Goal: Information Seeking & Learning: Learn about a topic

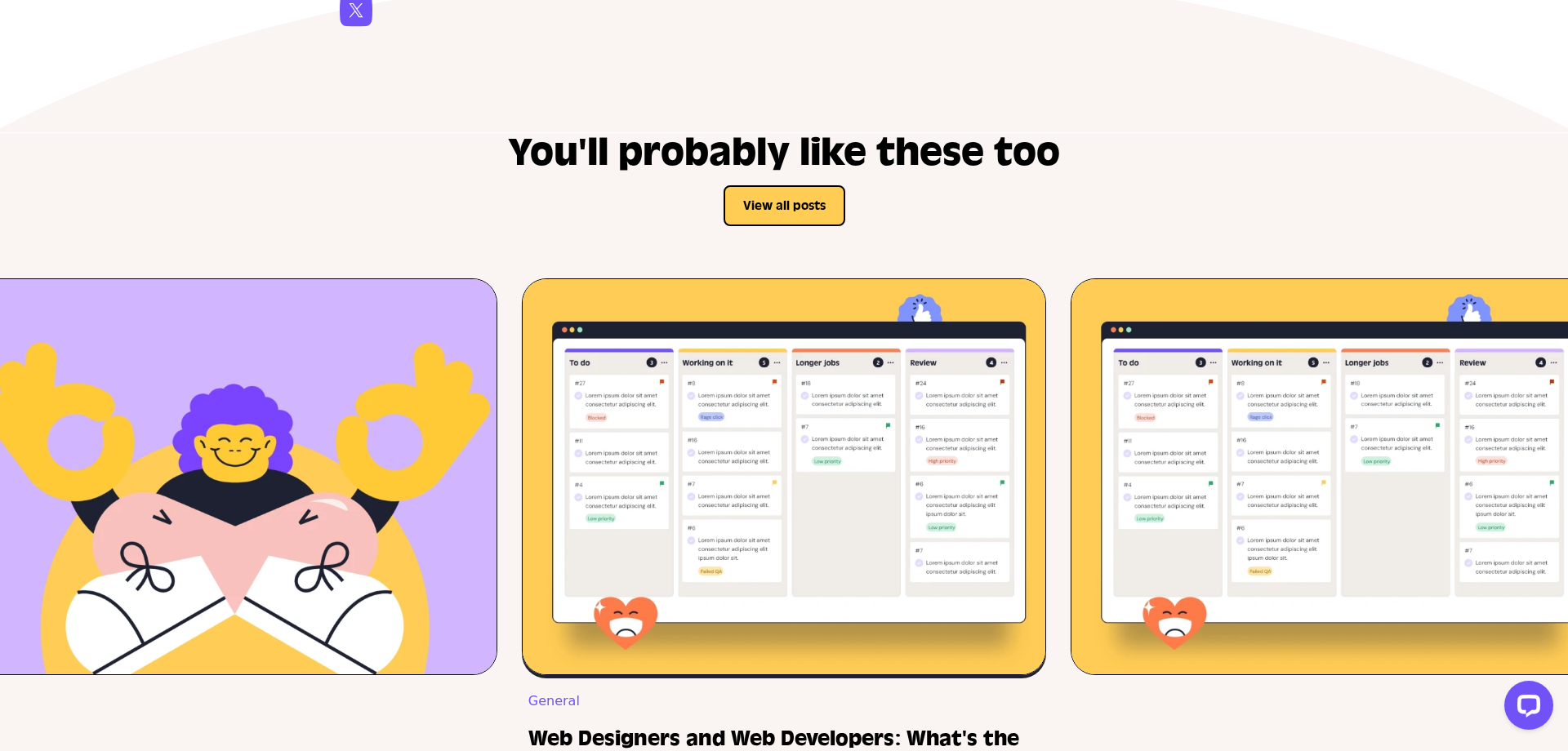
scroll to position [5297, 0]
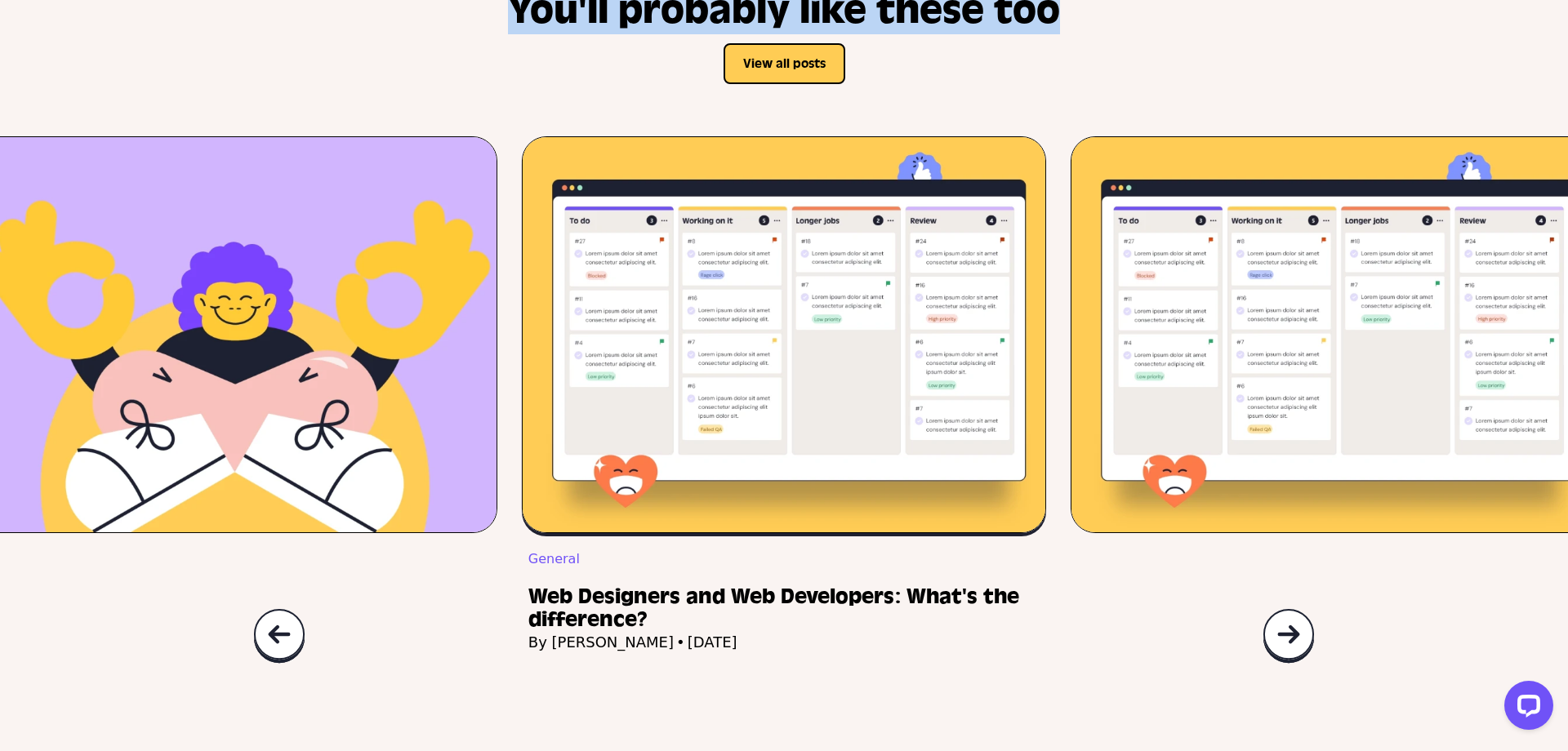
drag, startPoint x: 511, startPoint y: 190, endPoint x: 1123, endPoint y: 190, distance: 612.0
click at [1123, 136] on div "You'll probably like these too View all posts" at bounding box center [784, 63] width 942 height 145
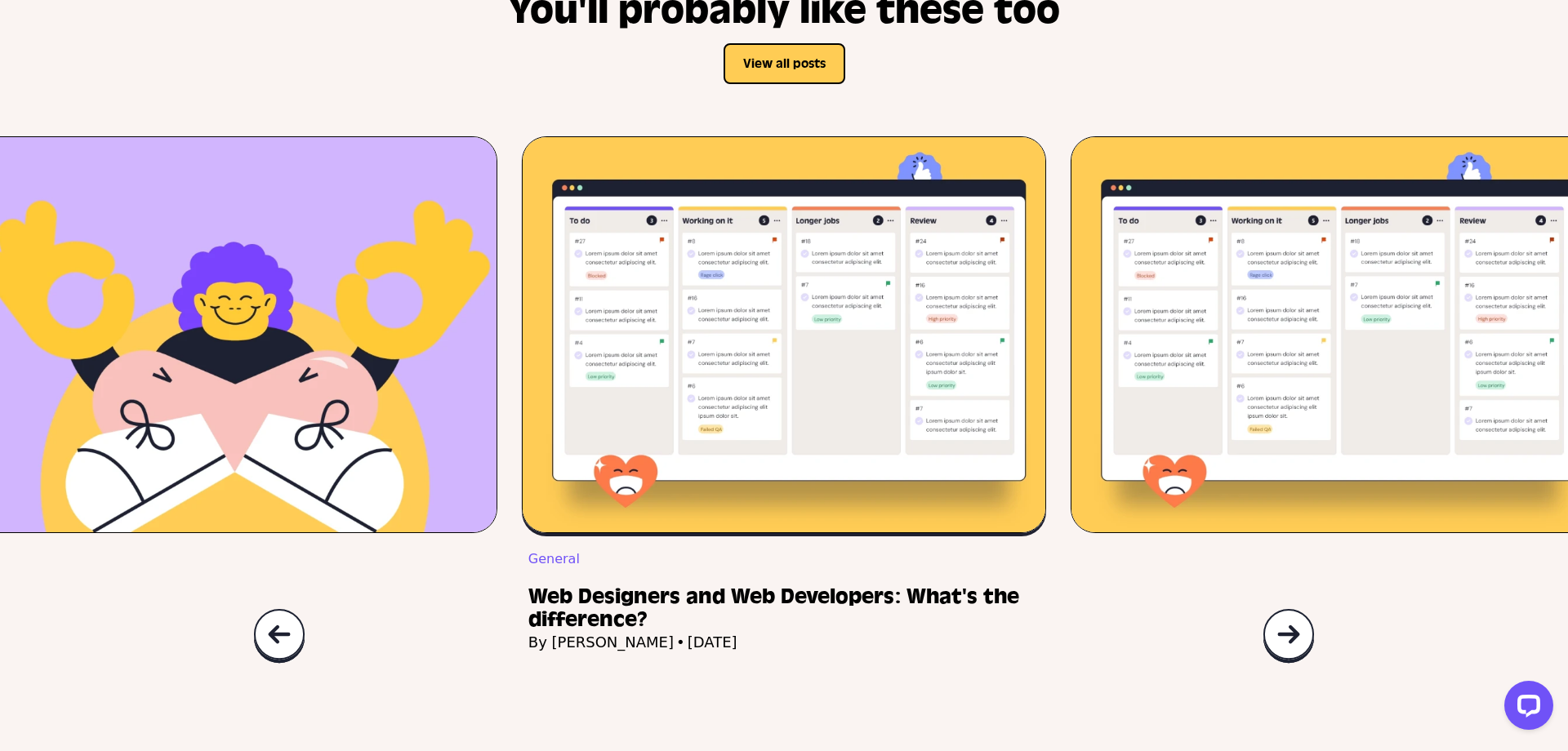
click at [1122, 136] on div "You'll probably like these too View all posts" at bounding box center [784, 63] width 942 height 145
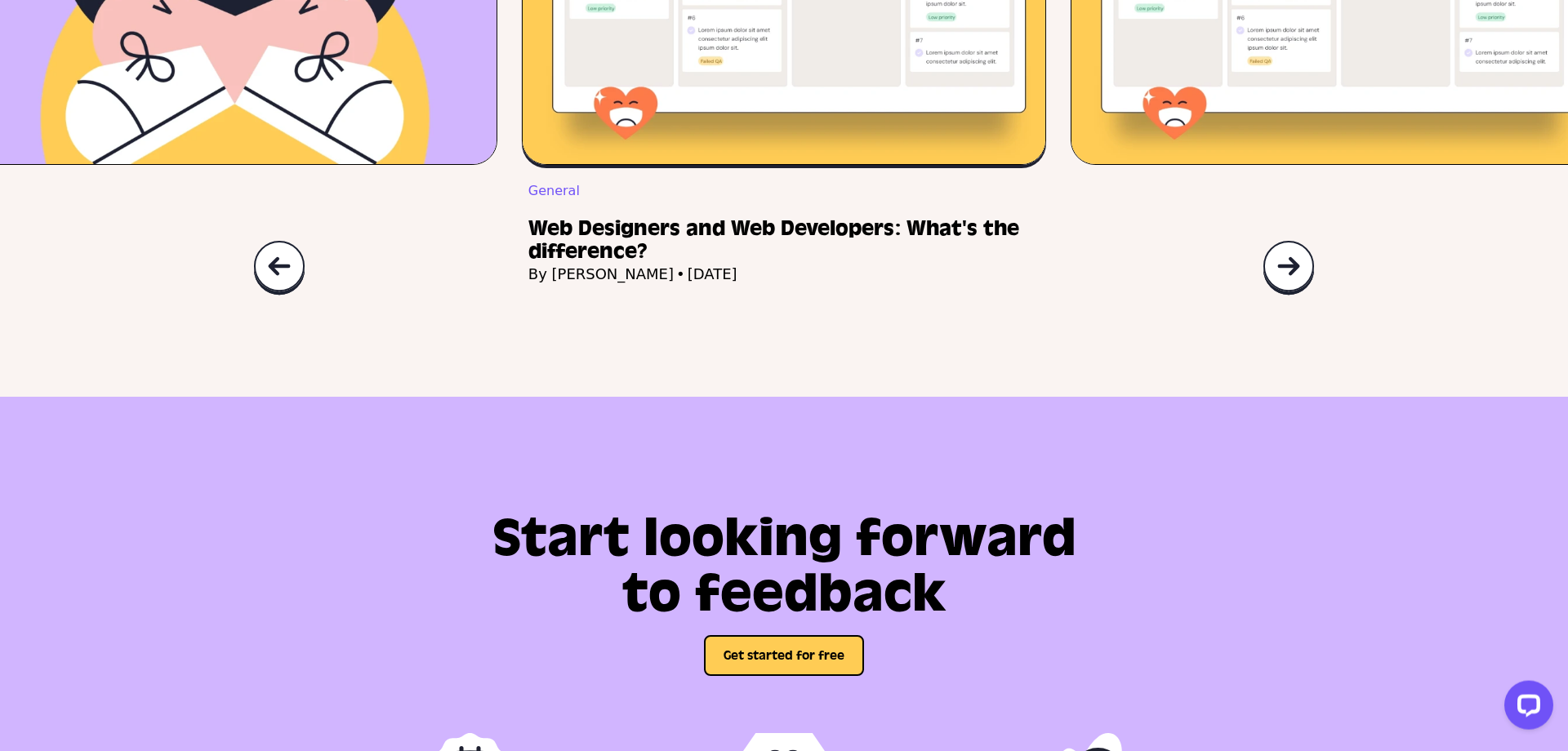
scroll to position [5635, 0]
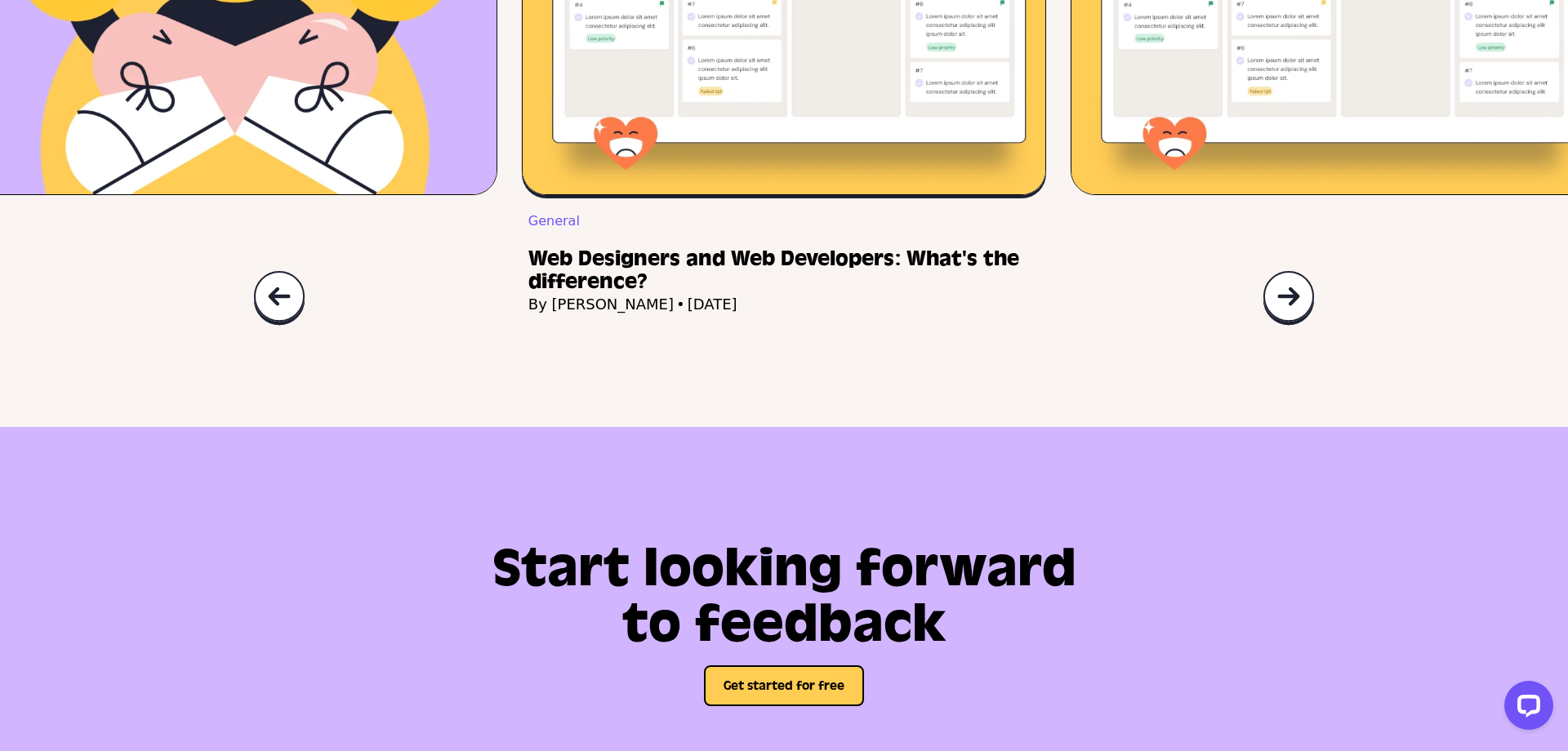
click at [1273, 326] on img at bounding box center [1288, 298] width 53 height 55
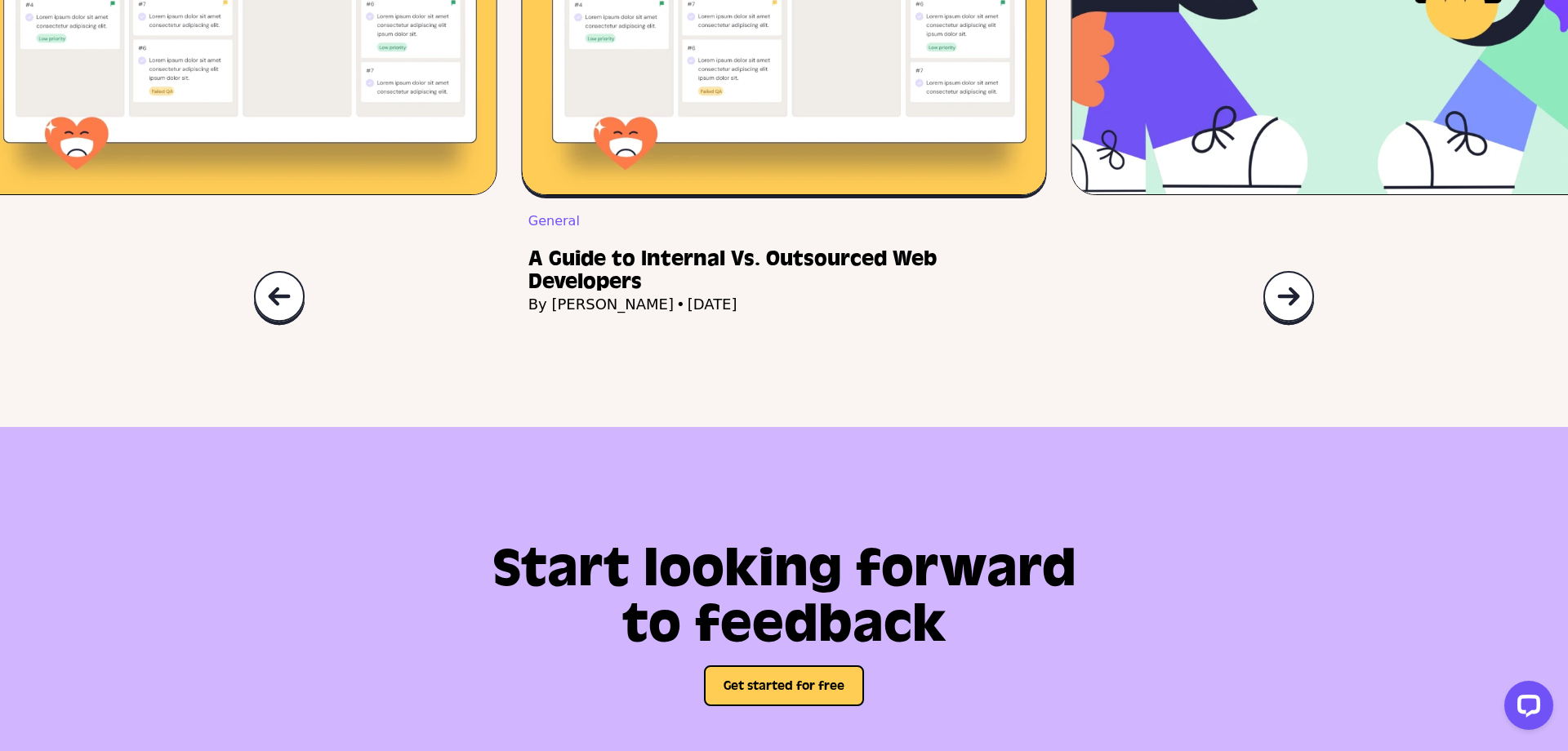
click at [1274, 326] on img at bounding box center [1288, 298] width 53 height 55
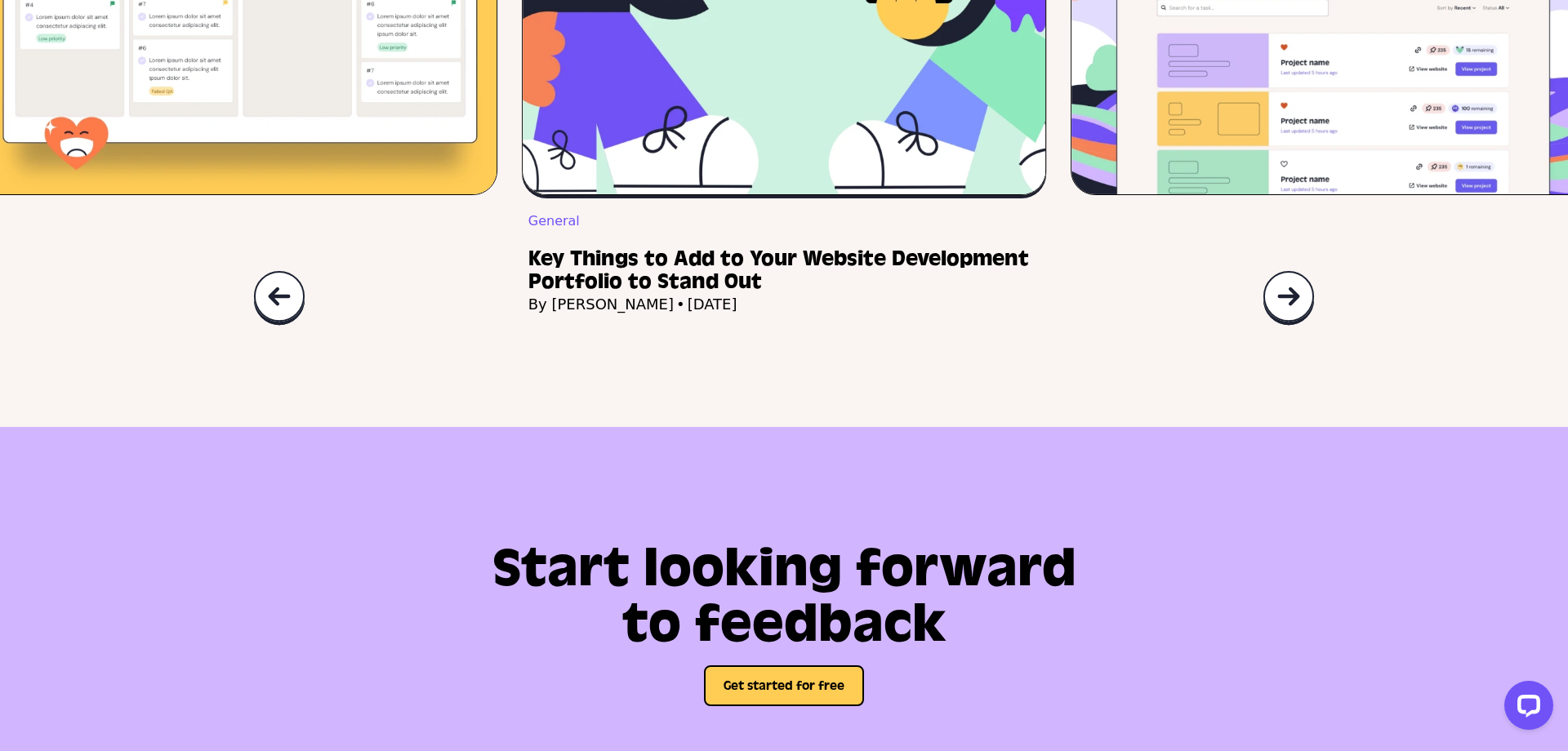
click at [1276, 326] on img at bounding box center [1288, 298] width 53 height 55
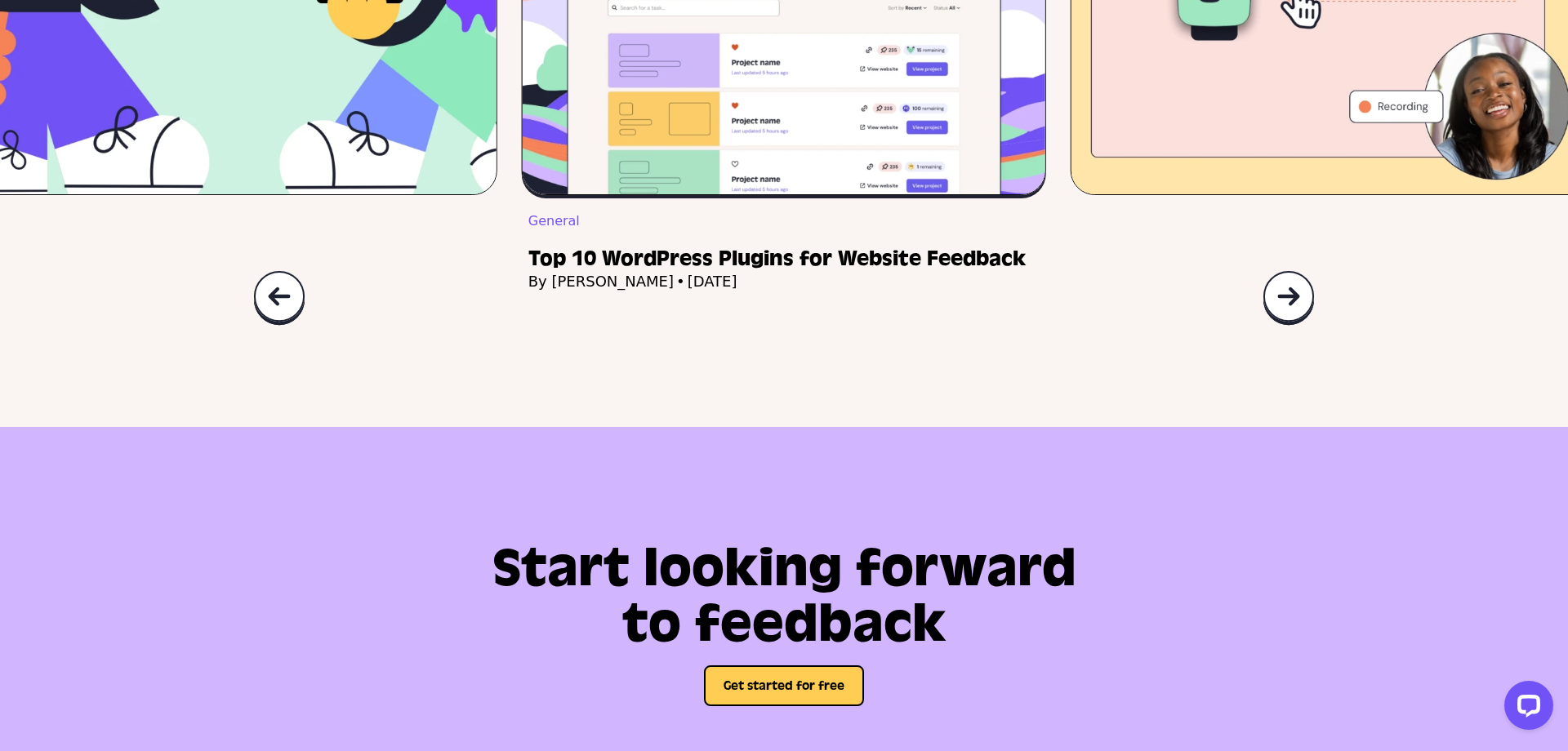
click at [1276, 326] on img at bounding box center [1288, 298] width 53 height 55
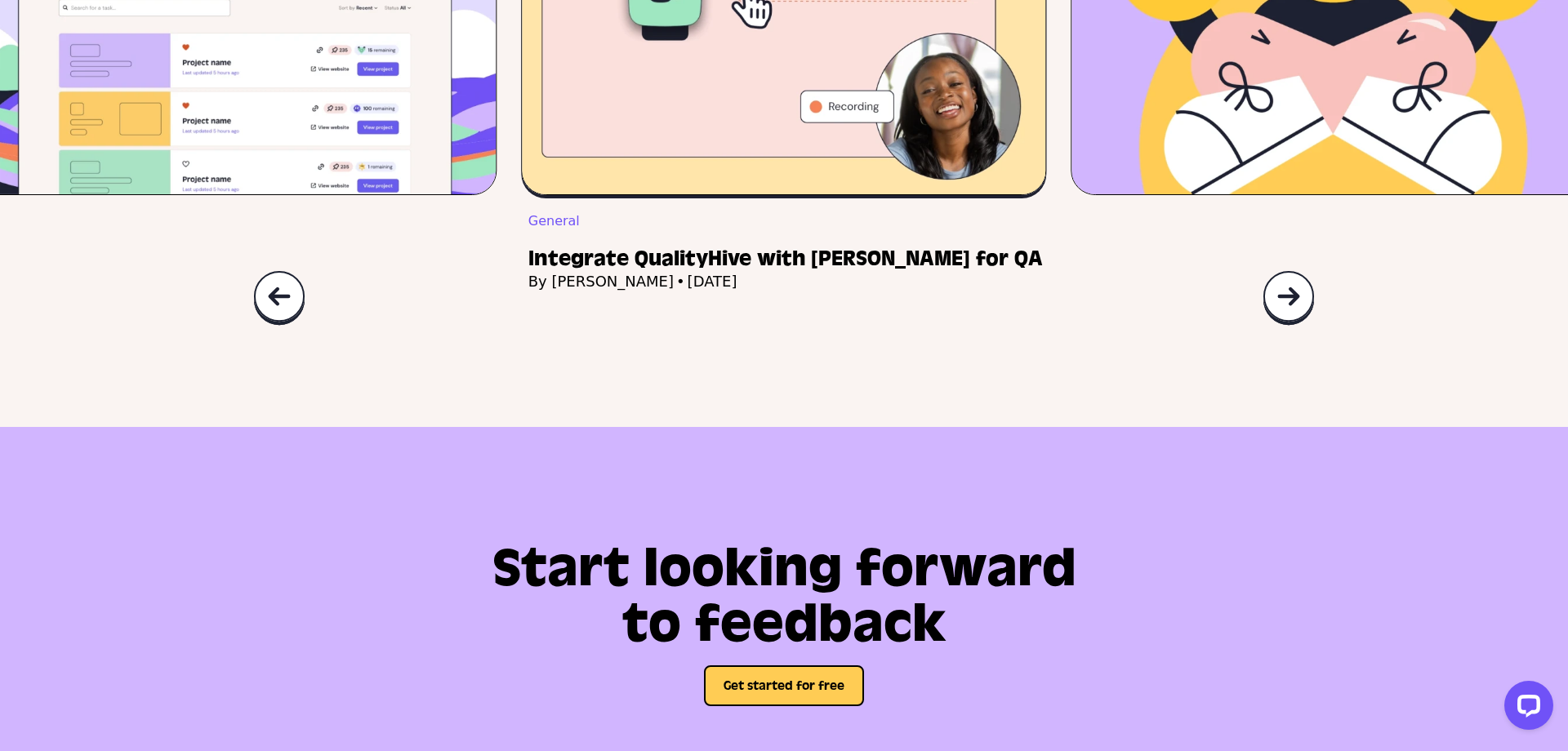
click at [1276, 326] on img at bounding box center [1288, 298] width 53 height 55
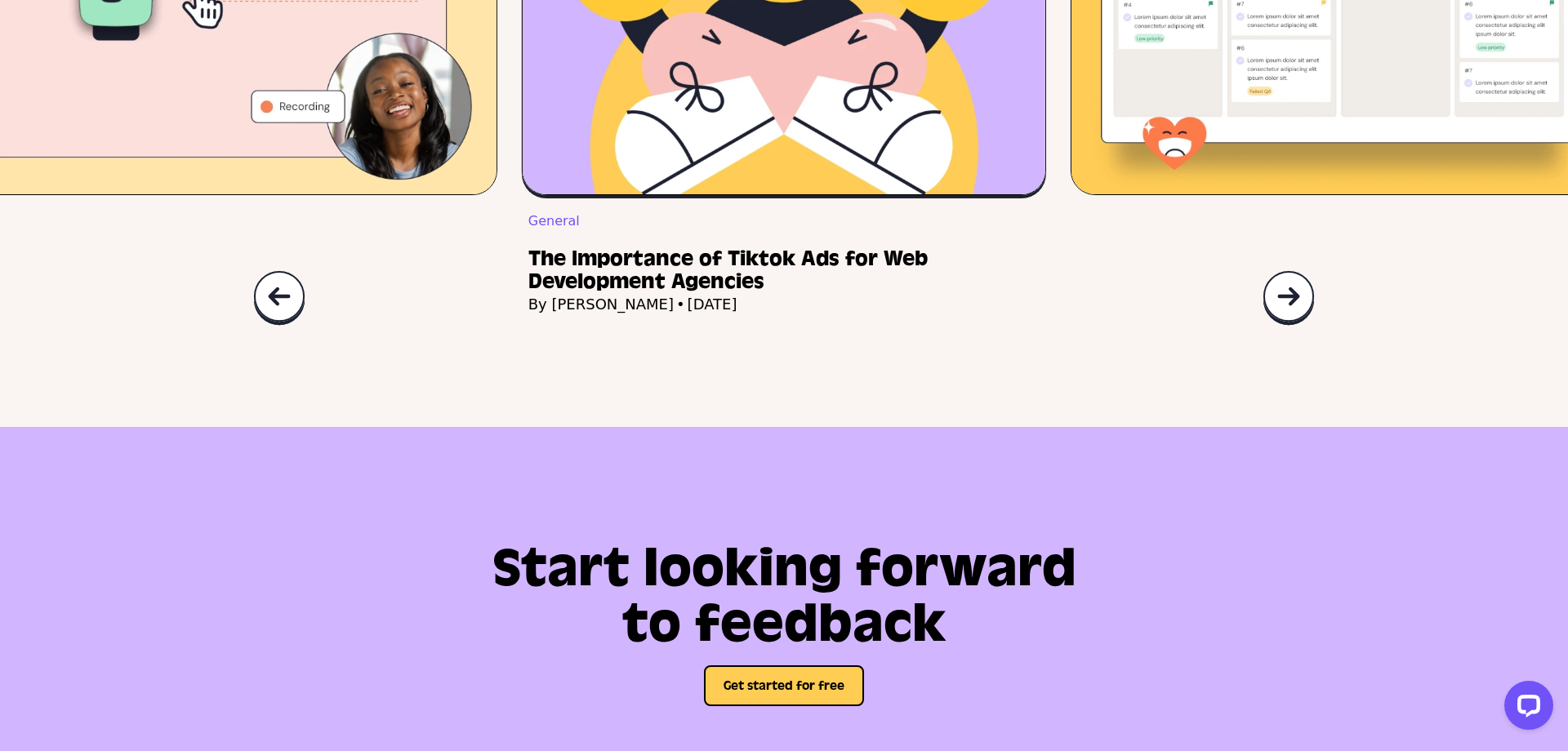
click at [1276, 326] on img at bounding box center [1288, 298] width 53 height 55
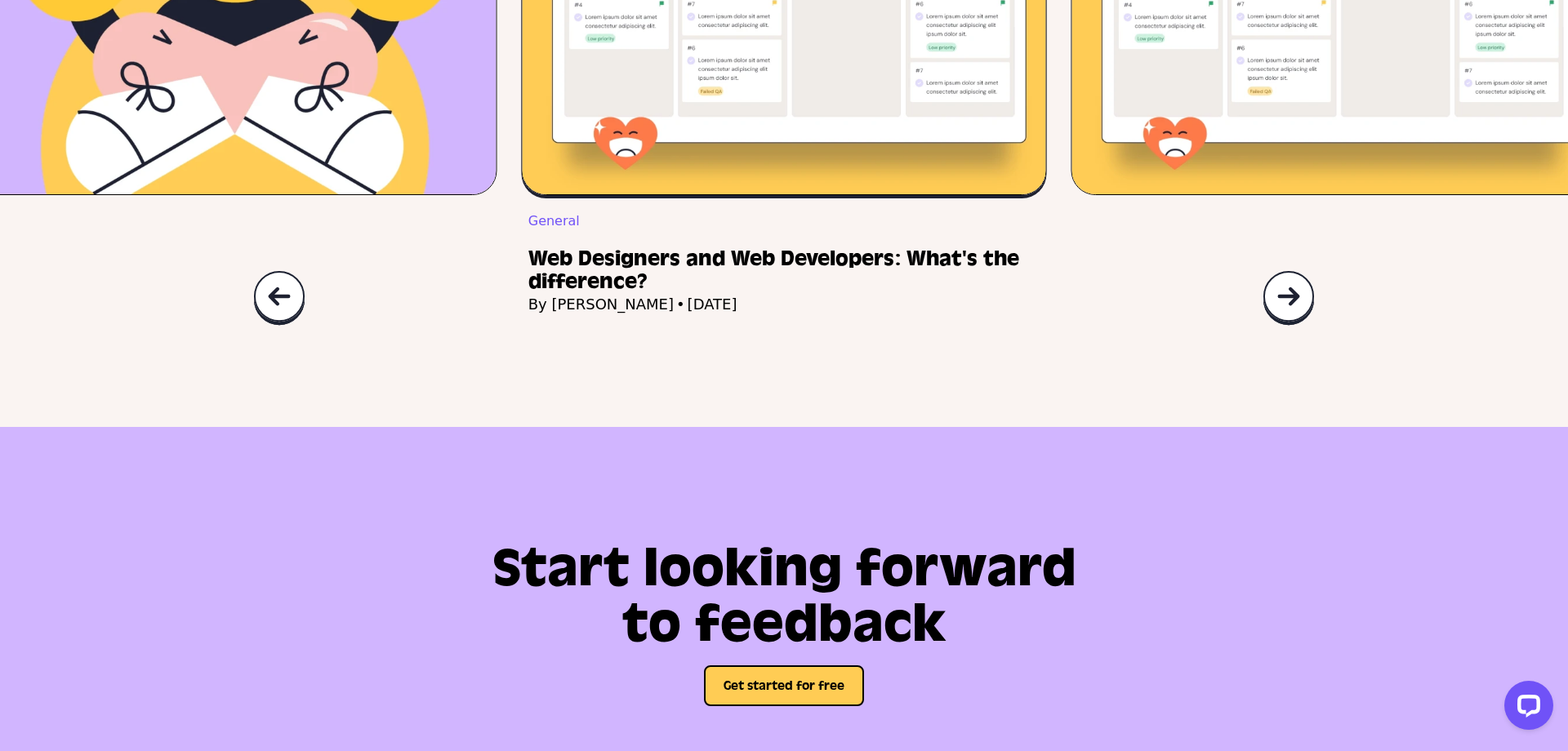
click at [1276, 326] on img at bounding box center [1288, 298] width 53 height 55
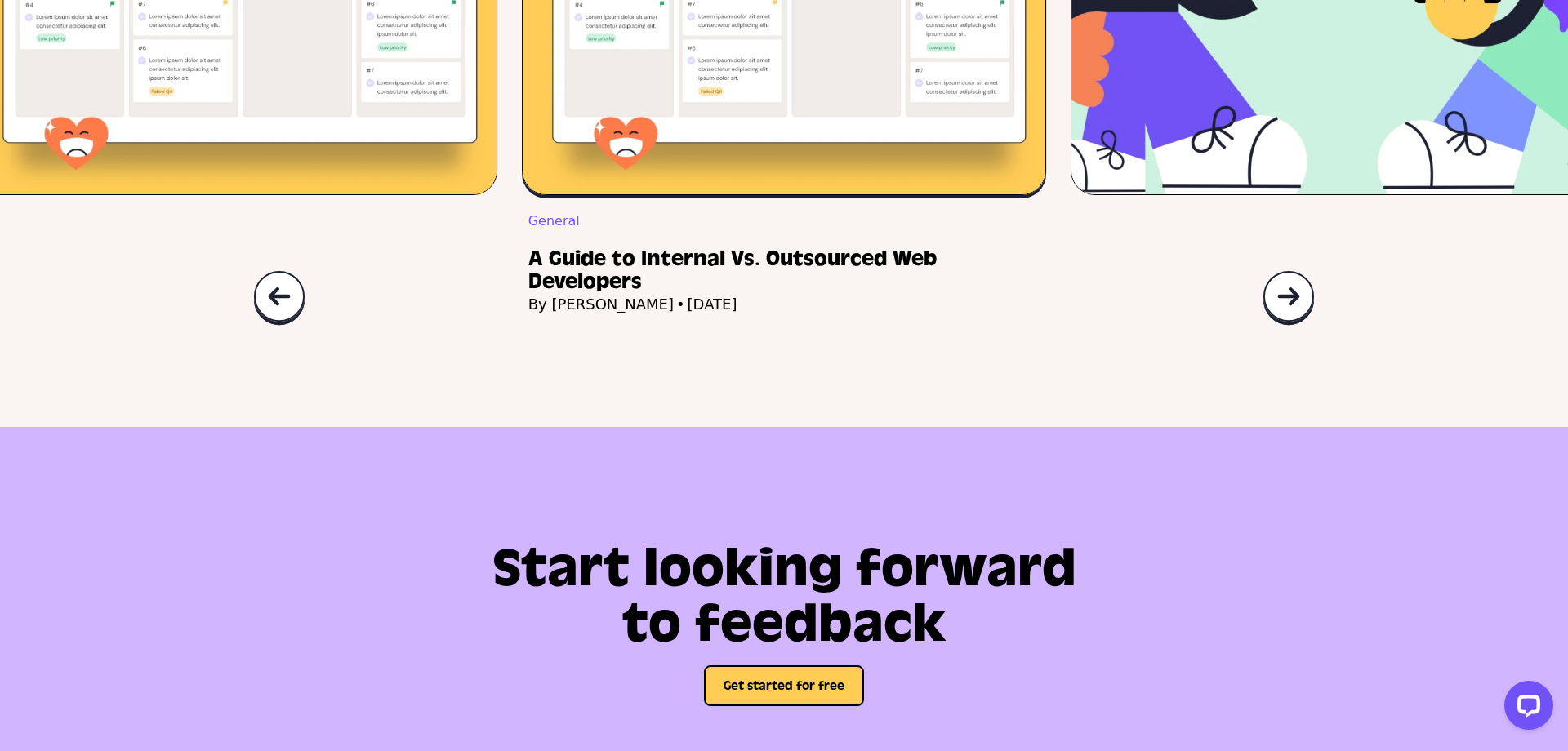
click at [1276, 326] on img at bounding box center [1288, 298] width 53 height 55
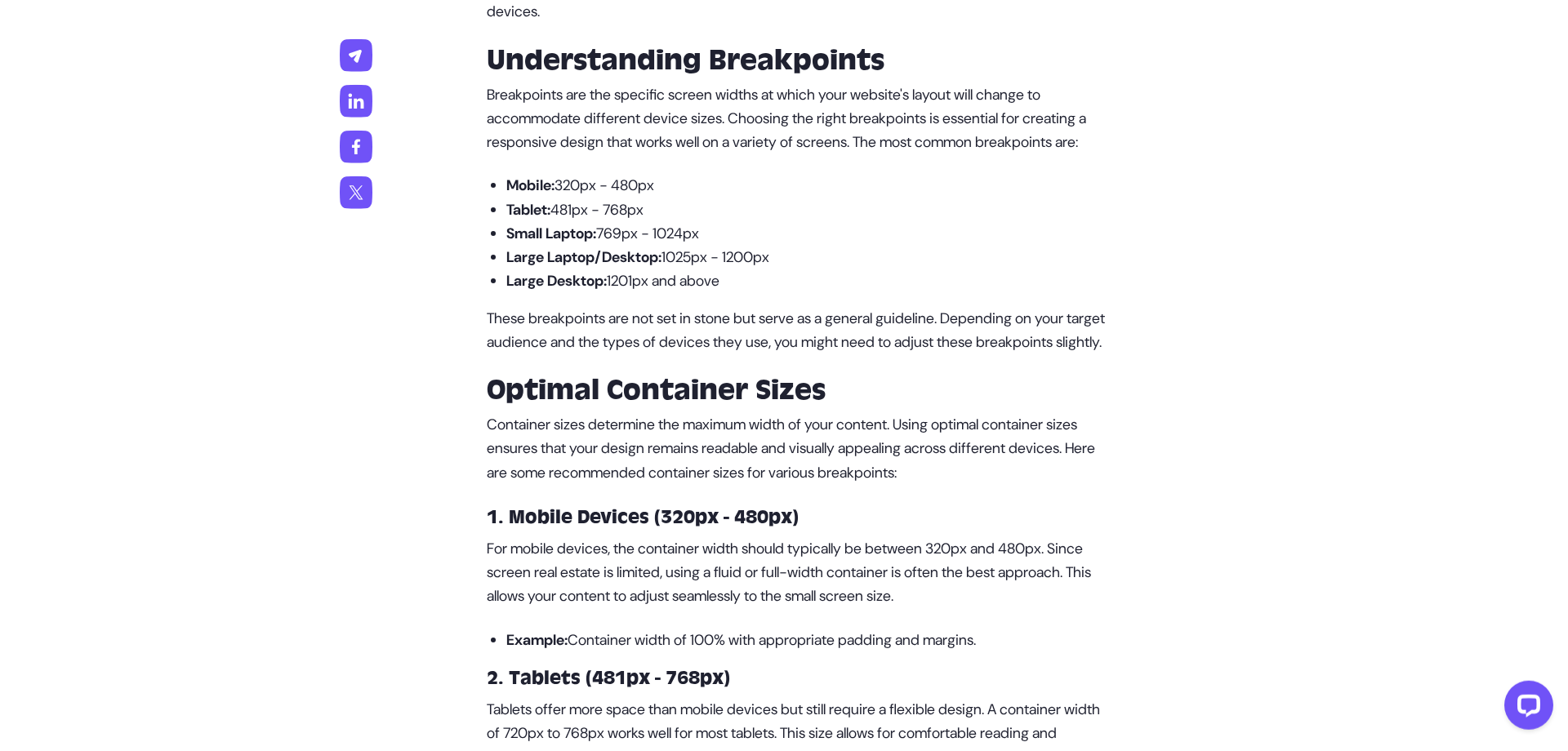
scroll to position [1215, 0]
